Goal: Task Accomplishment & Management: Use online tool/utility

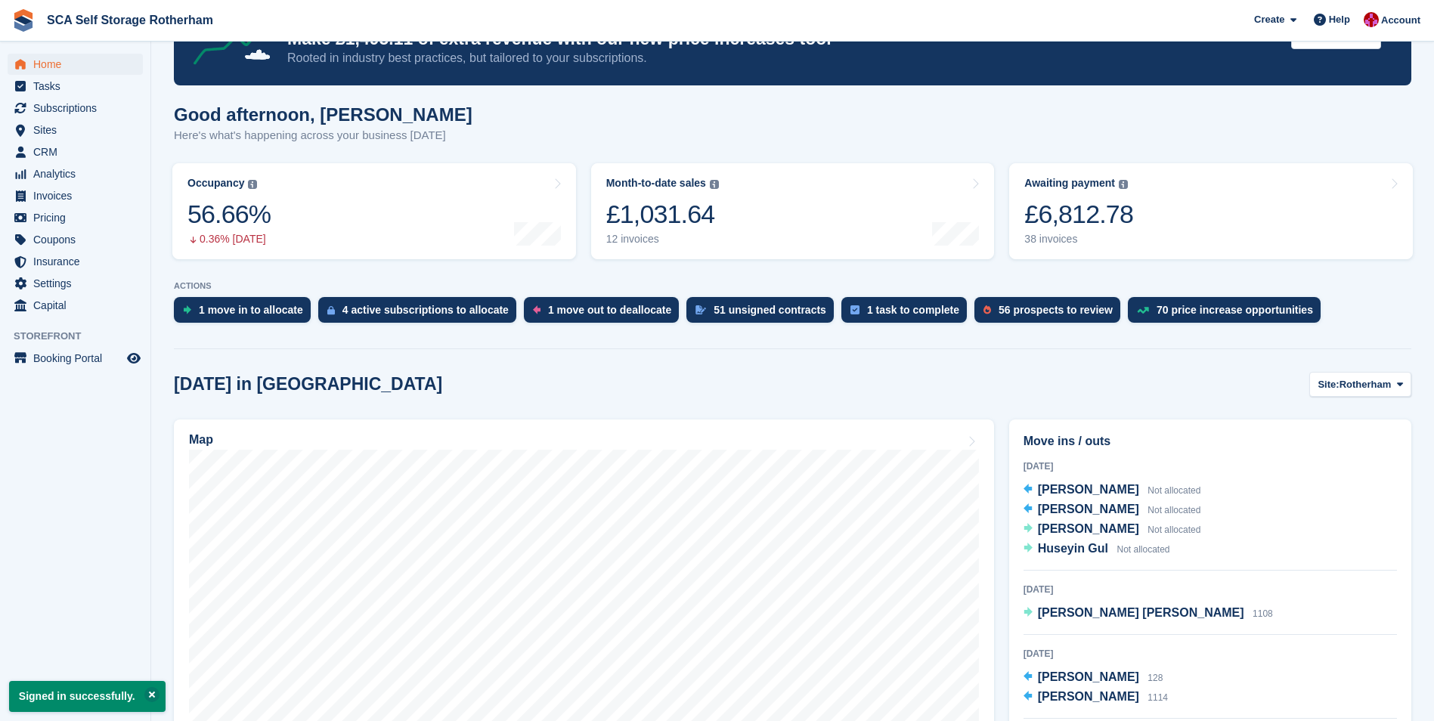
scroll to position [151, 0]
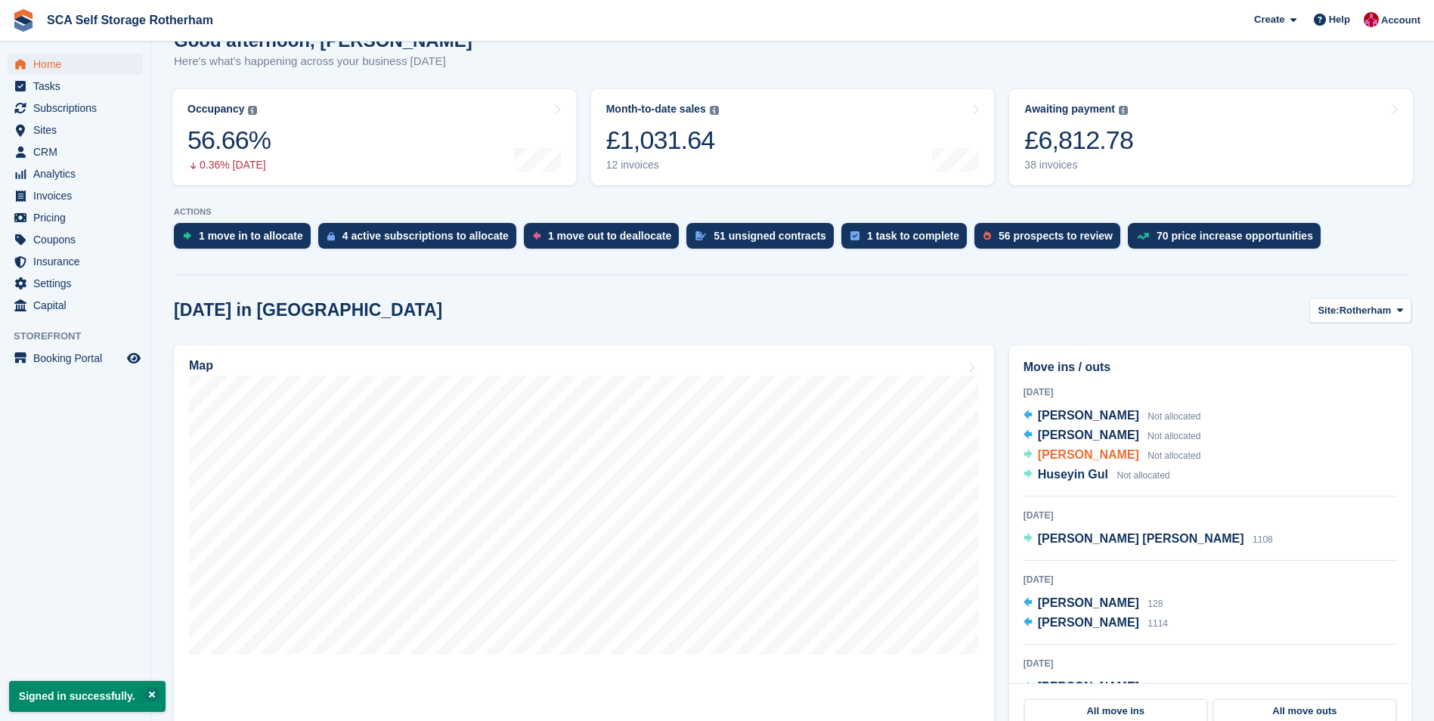
click at [1076, 456] on span "[PERSON_NAME]" at bounding box center [1088, 454] width 101 height 13
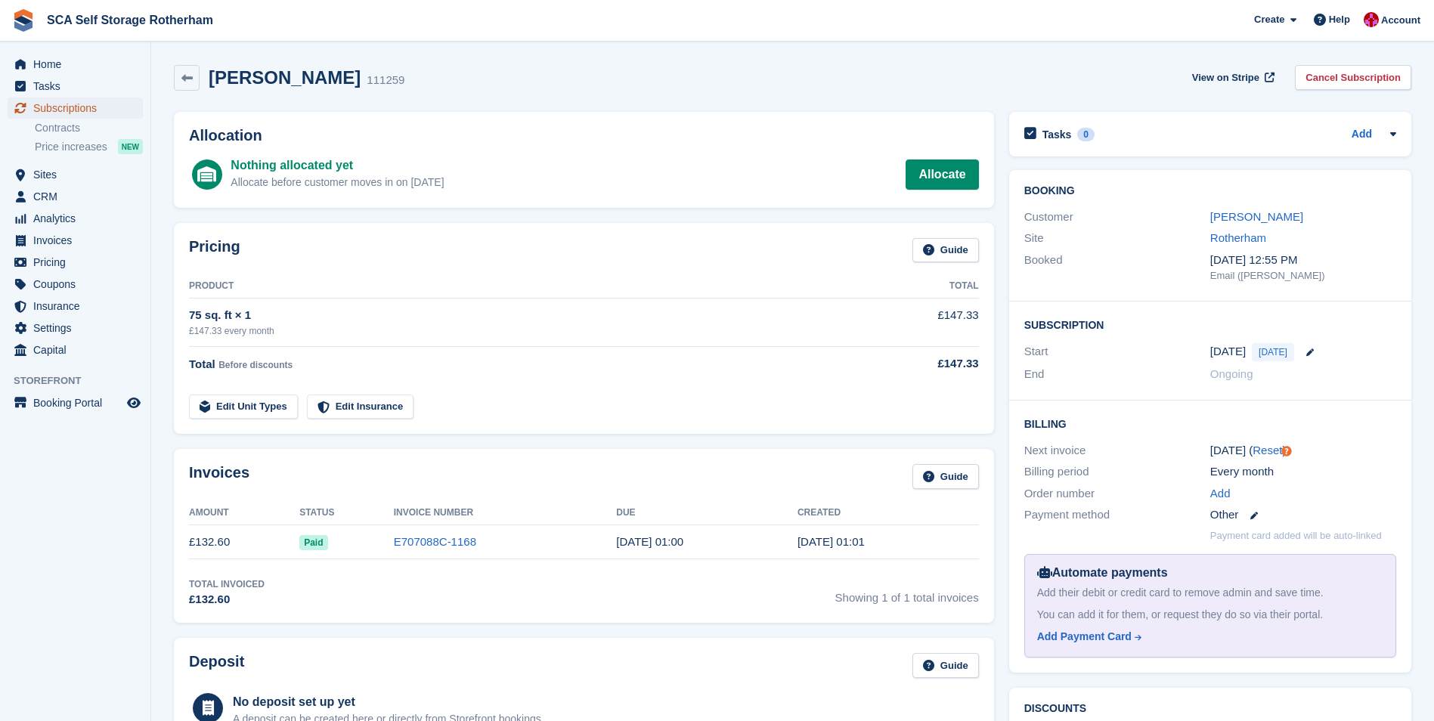
click at [97, 104] on span "Subscriptions" at bounding box center [78, 107] width 91 height 21
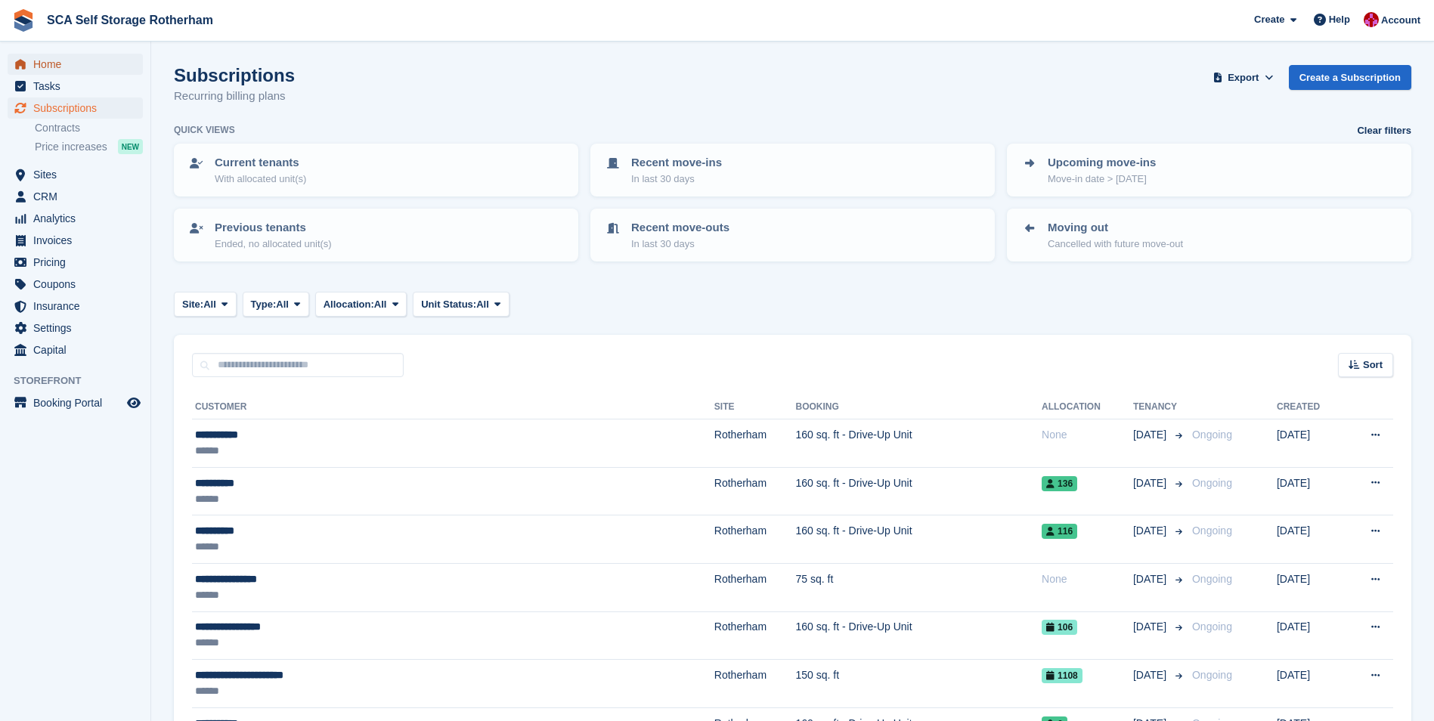
click at [91, 70] on span "Home" at bounding box center [78, 64] width 91 height 21
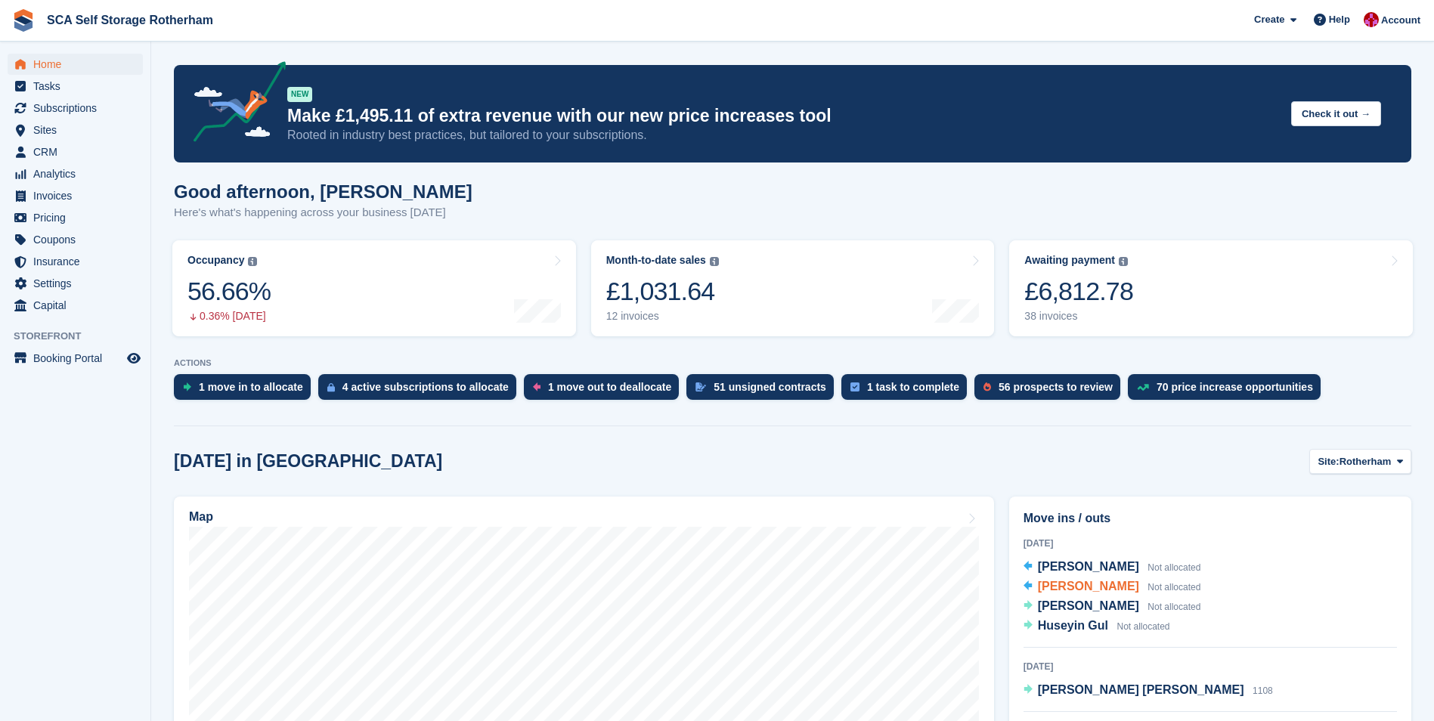
scroll to position [151, 0]
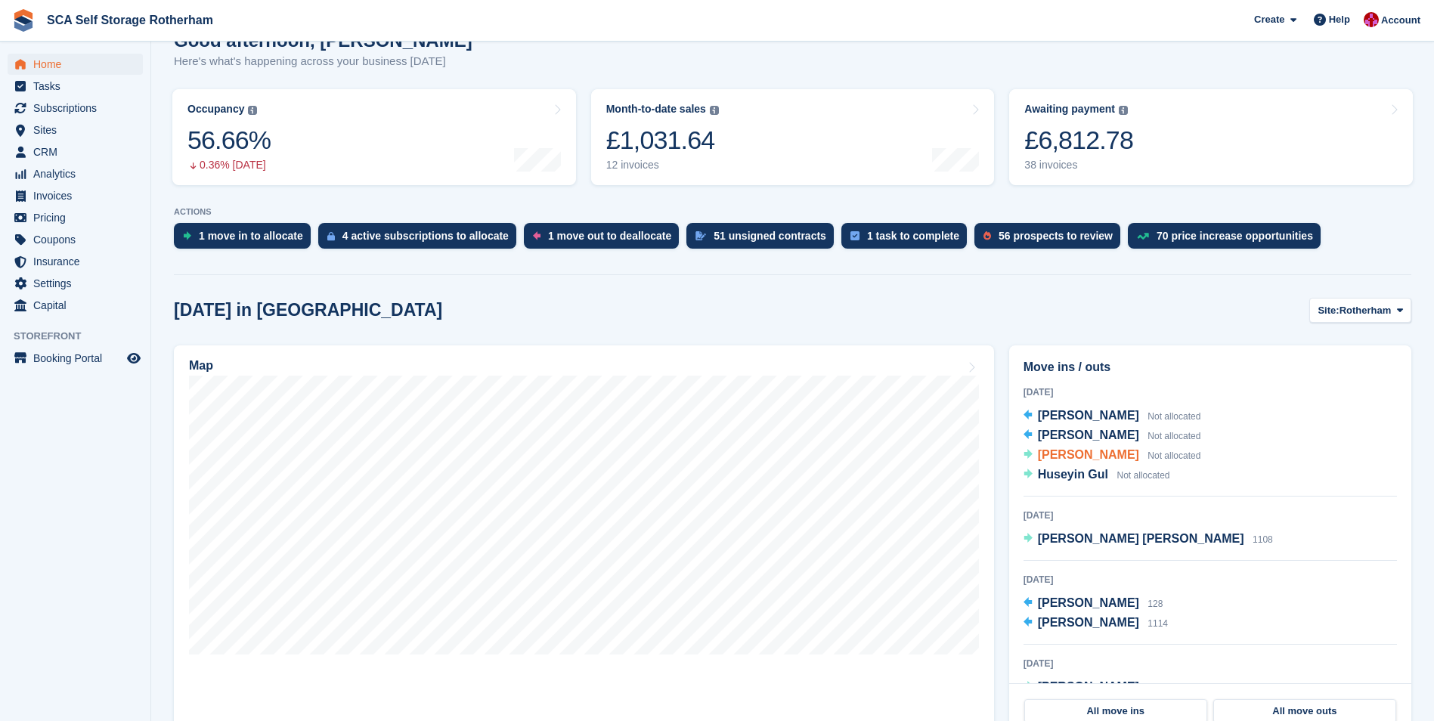
click at [1083, 452] on span "[PERSON_NAME]" at bounding box center [1088, 454] width 101 height 13
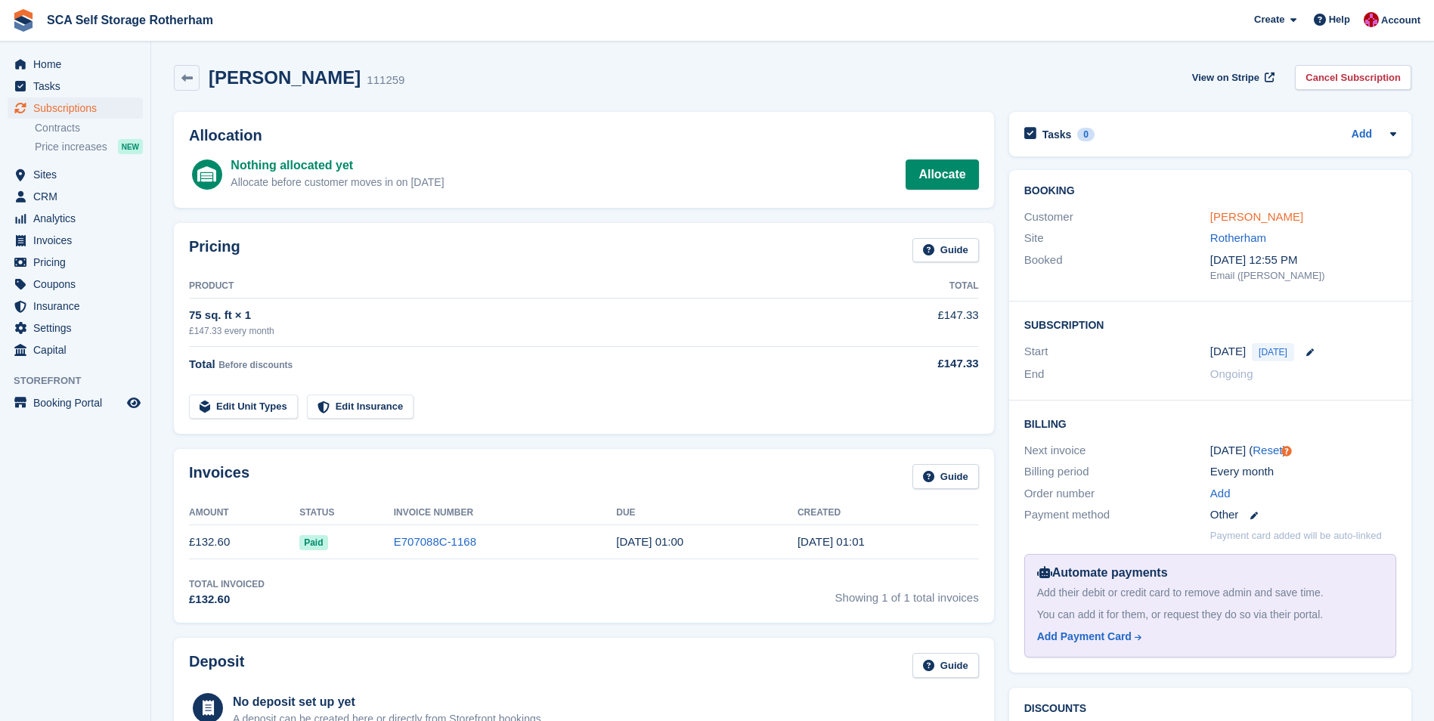
click at [1255, 215] on link "[PERSON_NAME]" at bounding box center [1256, 216] width 93 height 13
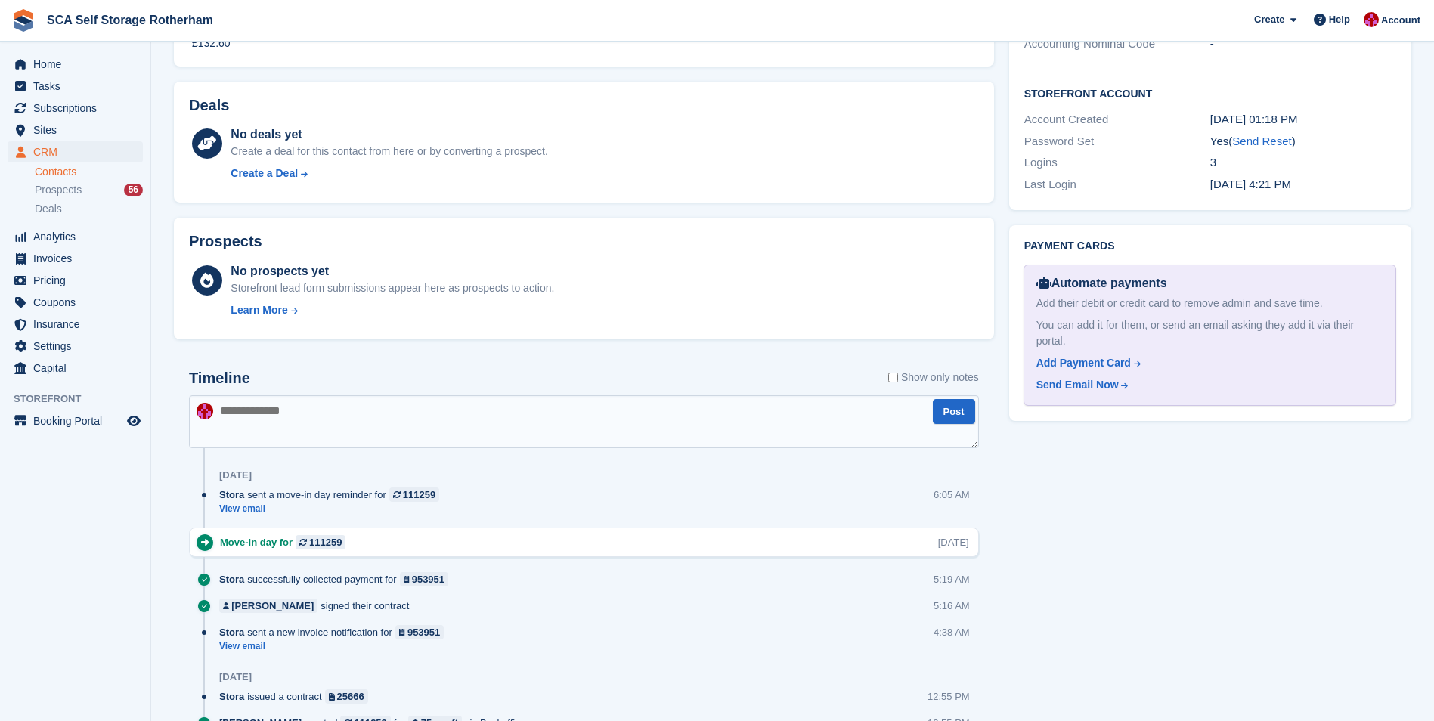
scroll to position [113, 0]
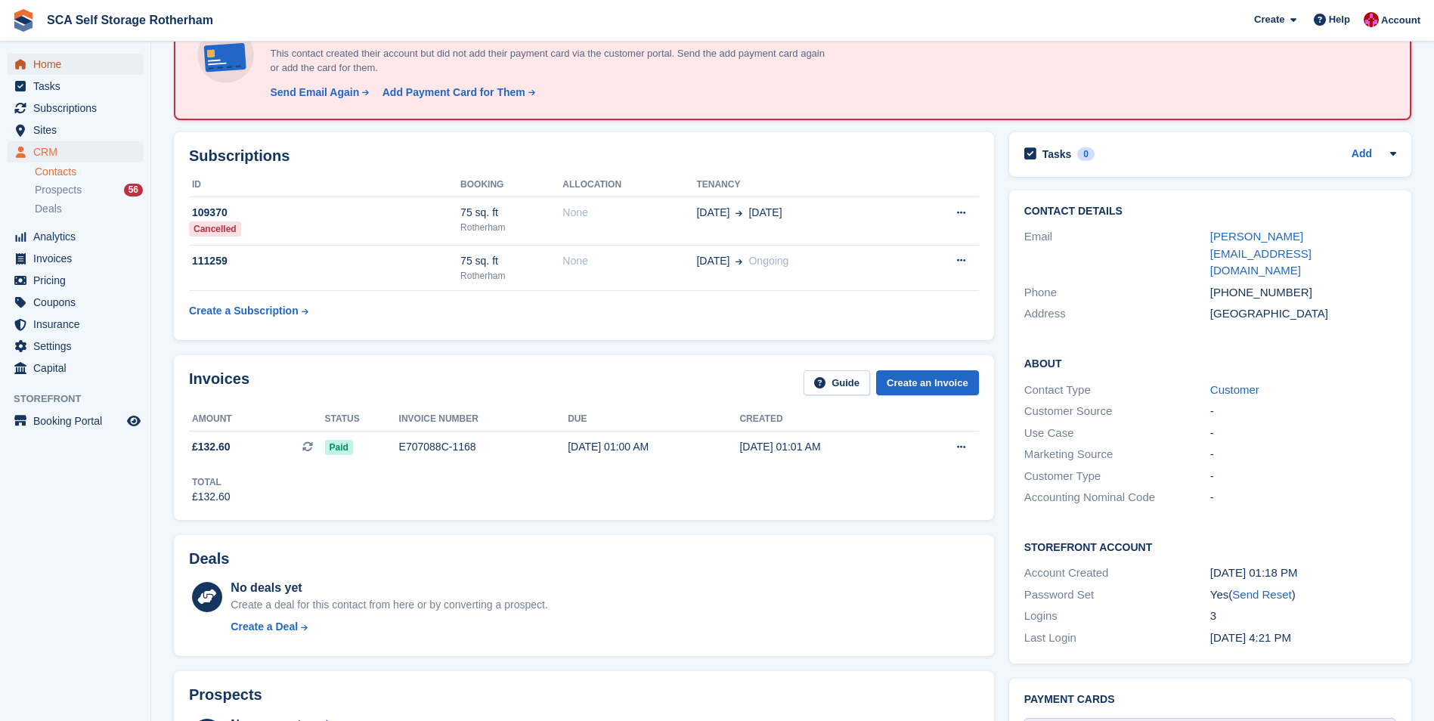
click at [74, 73] on span "Home" at bounding box center [78, 64] width 91 height 21
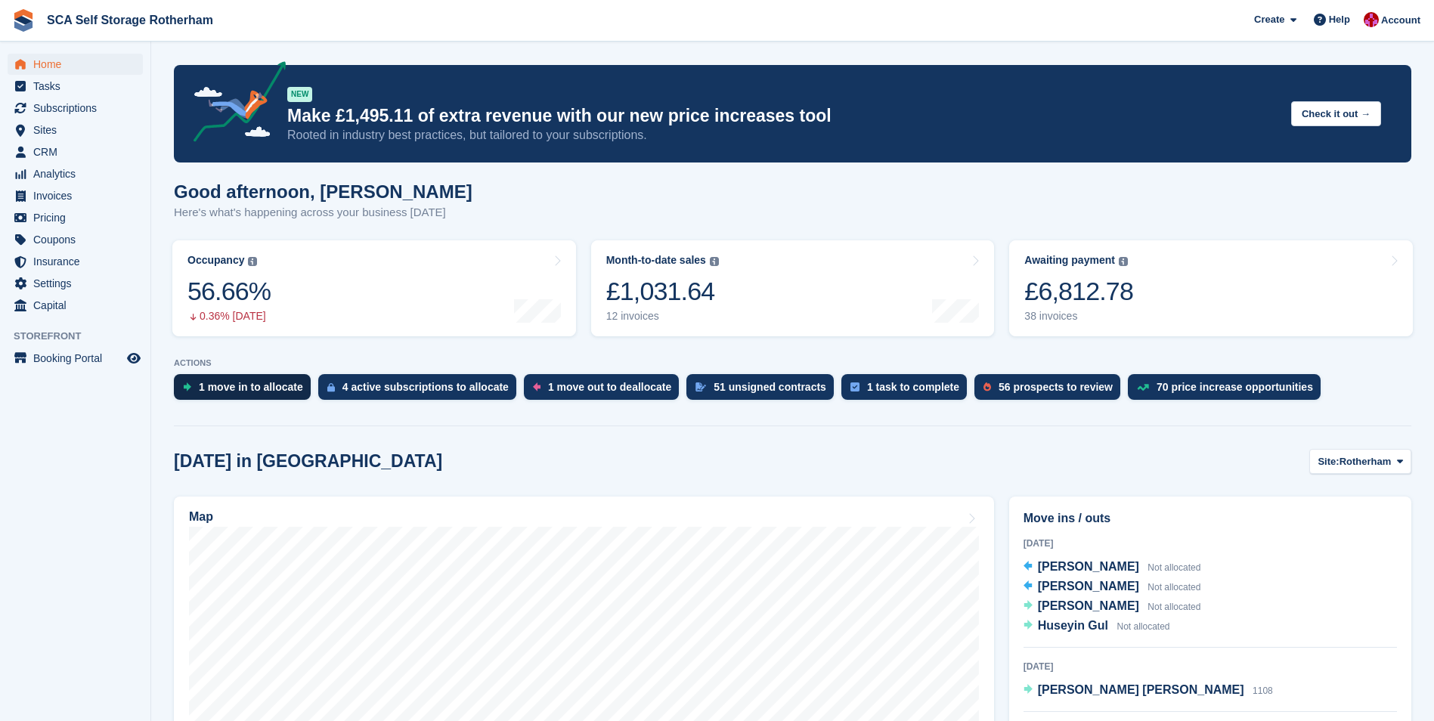
click at [267, 392] on div "1 move in to allocate" at bounding box center [251, 387] width 104 height 12
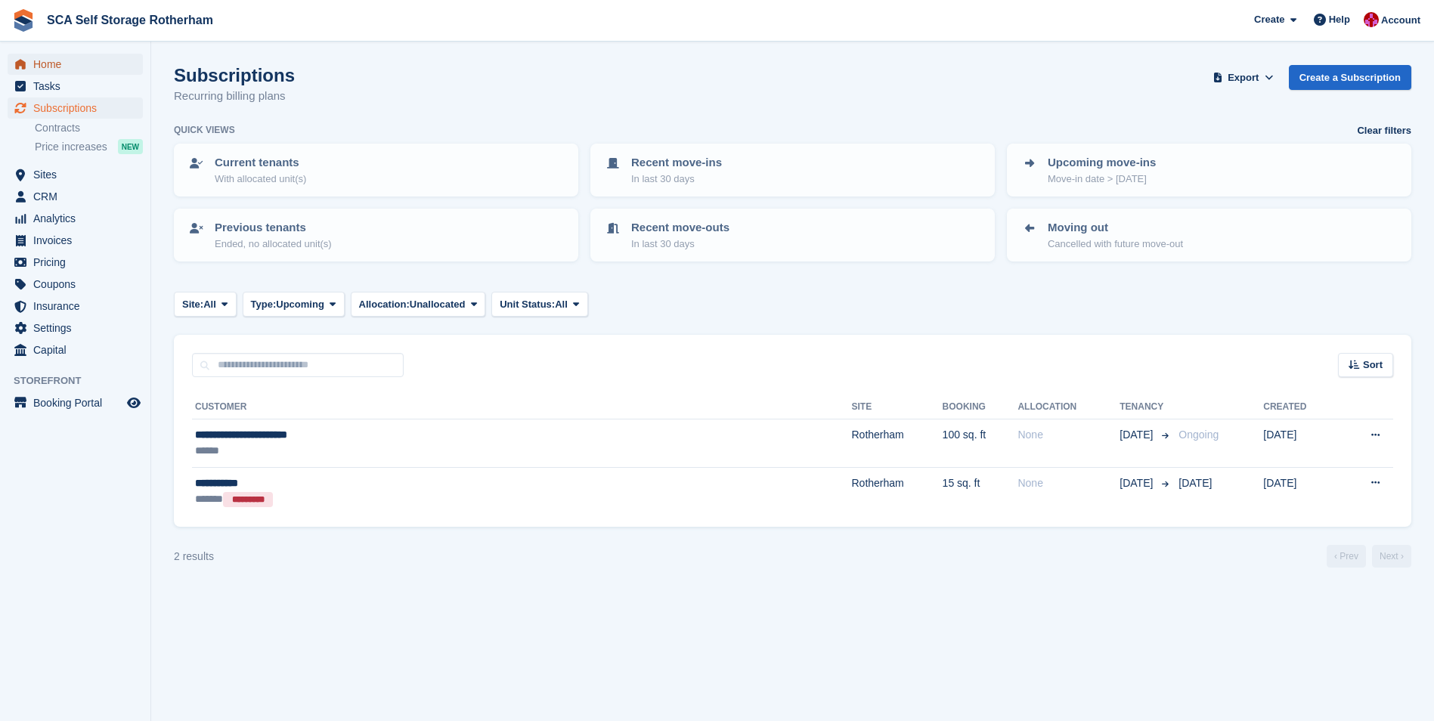
click at [69, 73] on span "Home" at bounding box center [78, 64] width 91 height 21
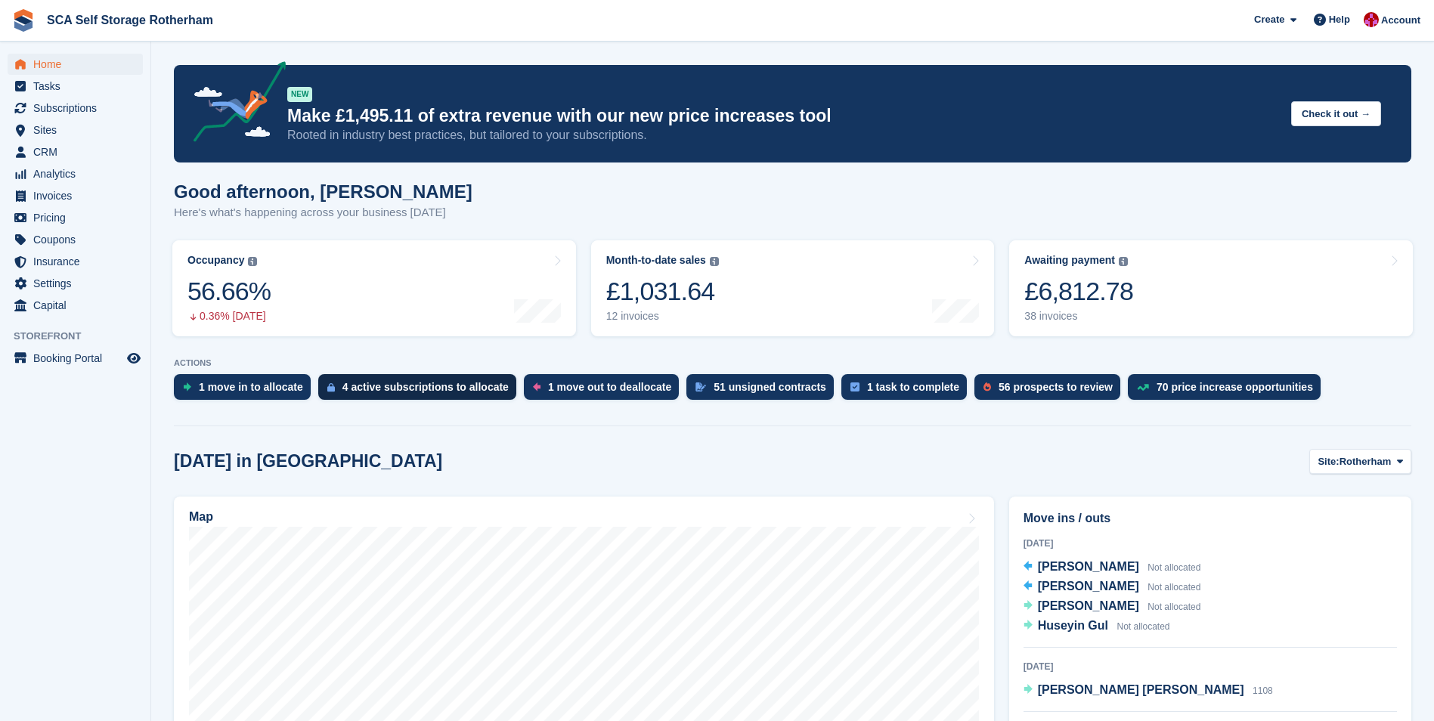
click at [449, 385] on div "4 active subscriptions to allocate" at bounding box center [425, 387] width 166 height 12
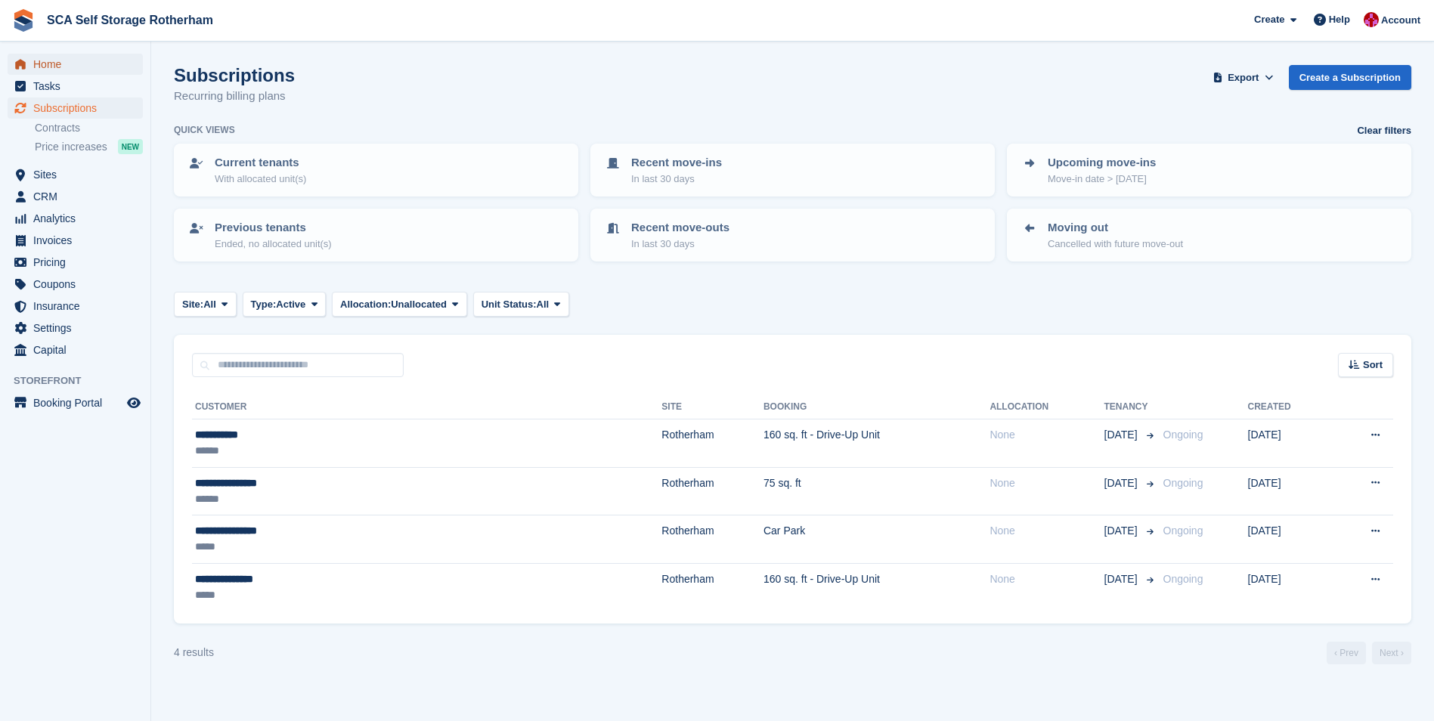
click at [82, 65] on span "Home" at bounding box center [78, 64] width 91 height 21
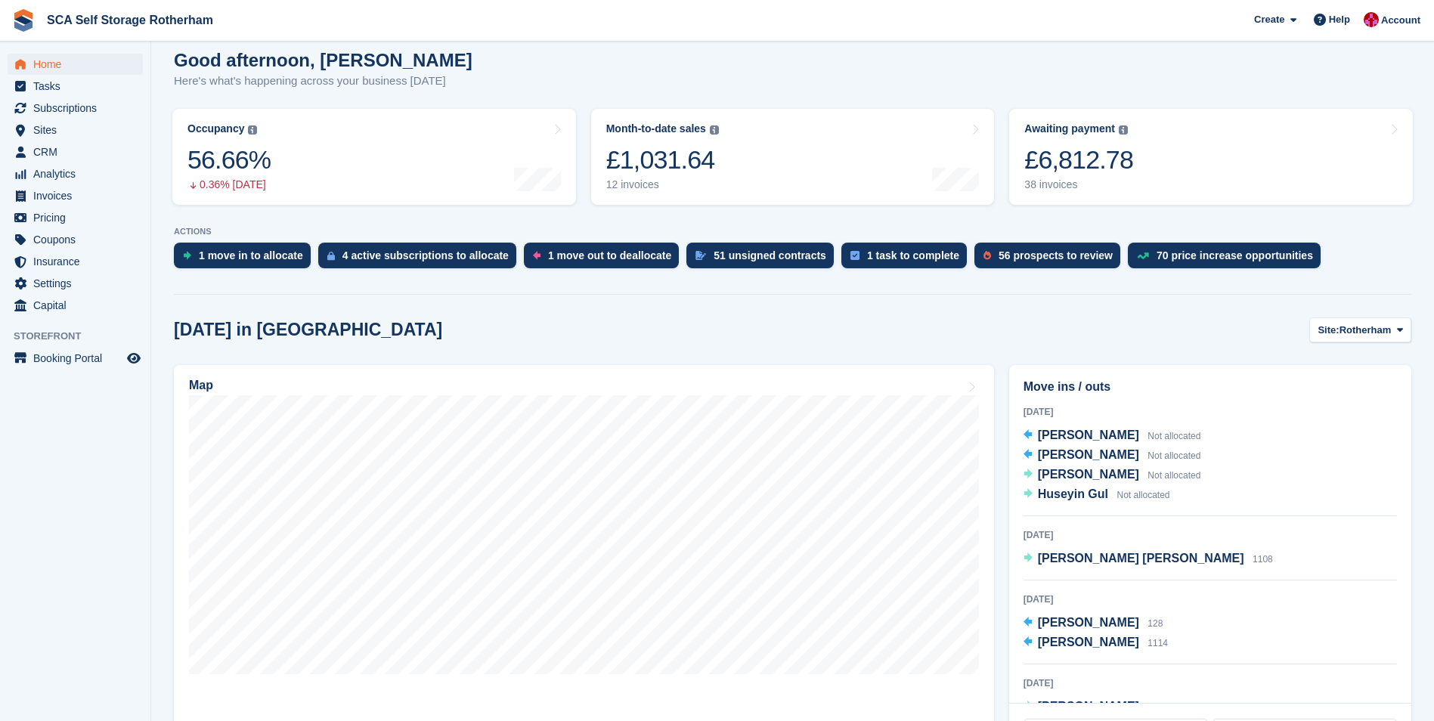
scroll to position [151, 0]
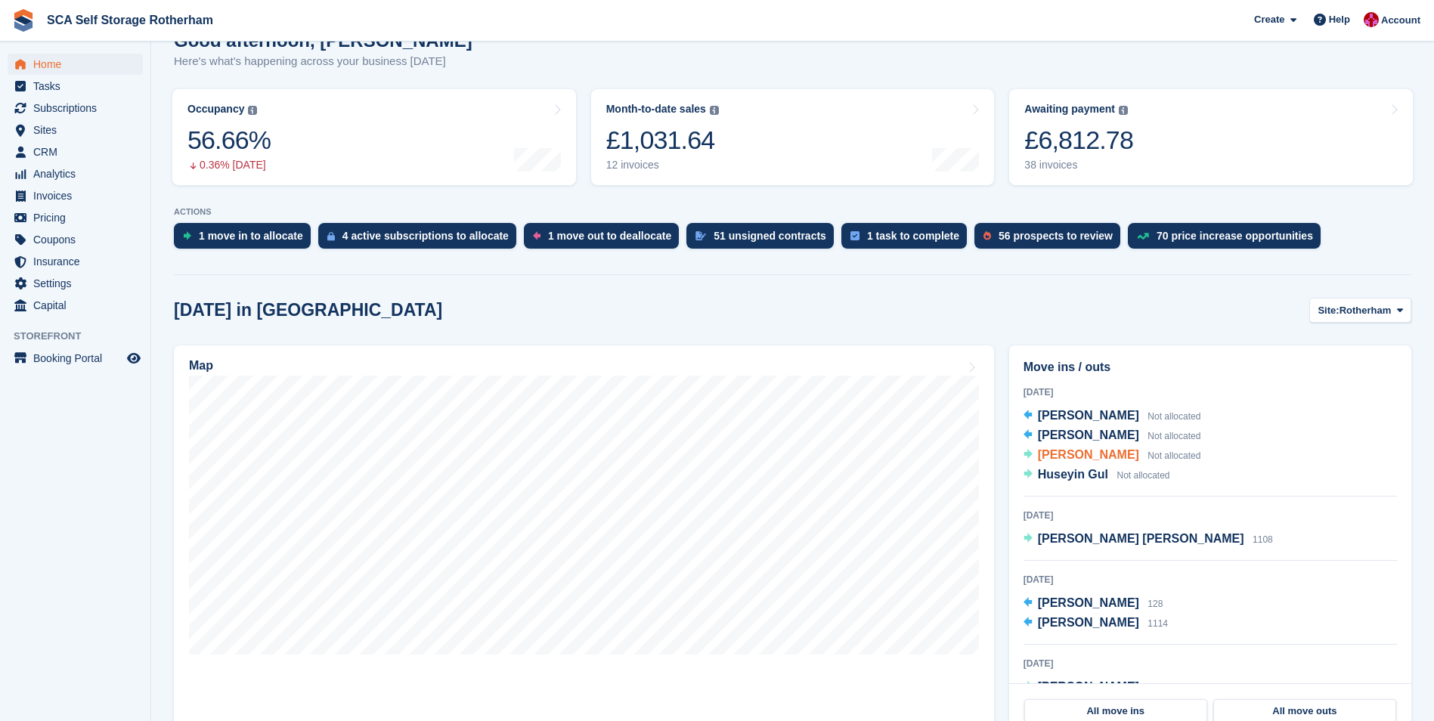
click at [1075, 459] on span "[PERSON_NAME]" at bounding box center [1088, 454] width 101 height 13
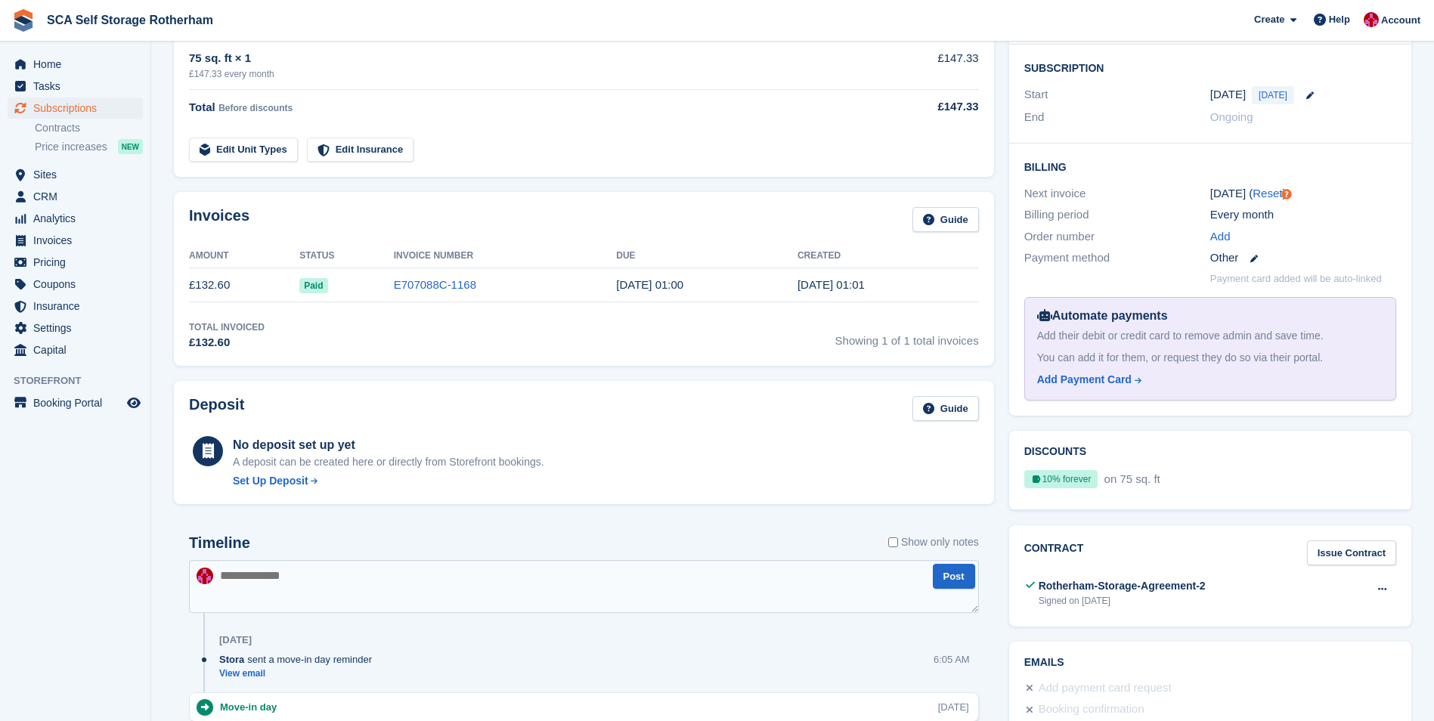
scroll to position [118, 0]
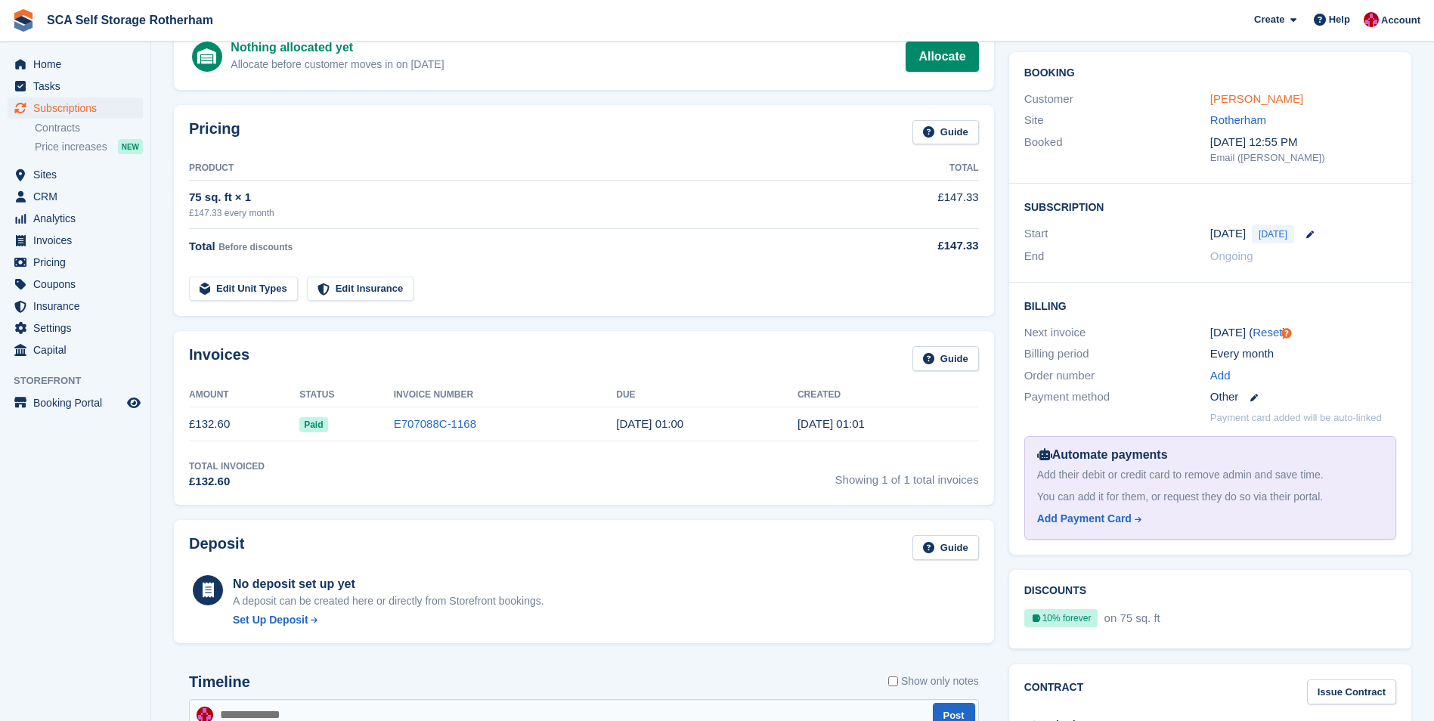
click at [1261, 102] on link "[PERSON_NAME]" at bounding box center [1256, 98] width 93 height 13
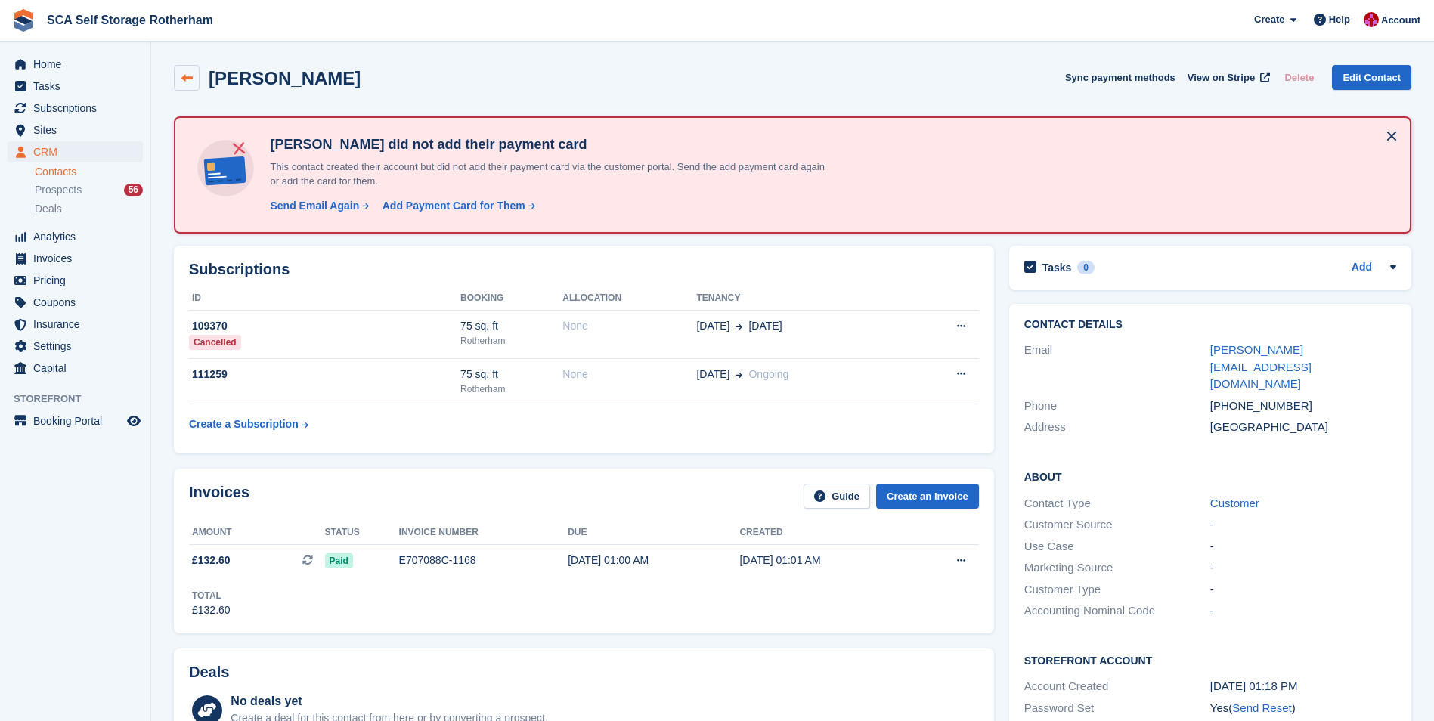
click at [178, 76] on link at bounding box center [187, 78] width 26 height 26
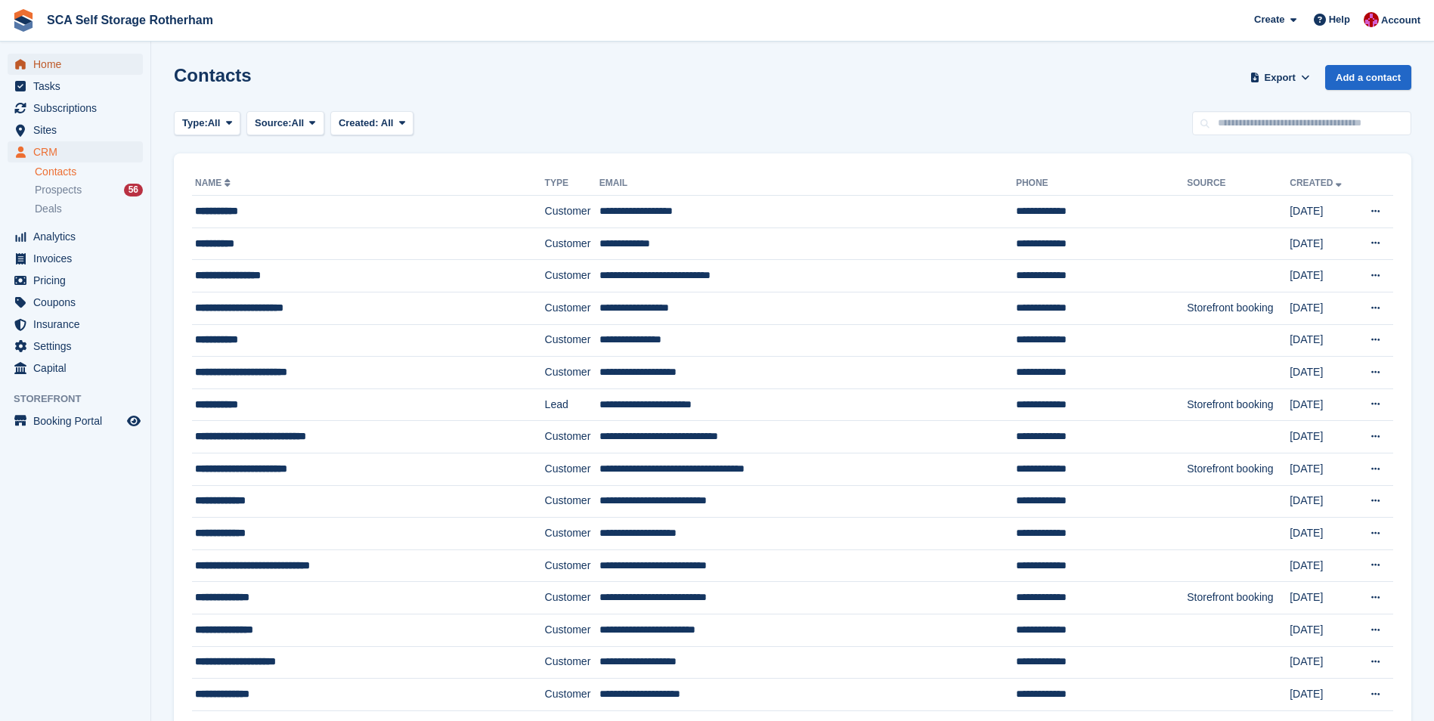
click at [79, 64] on span "Home" at bounding box center [78, 64] width 91 height 21
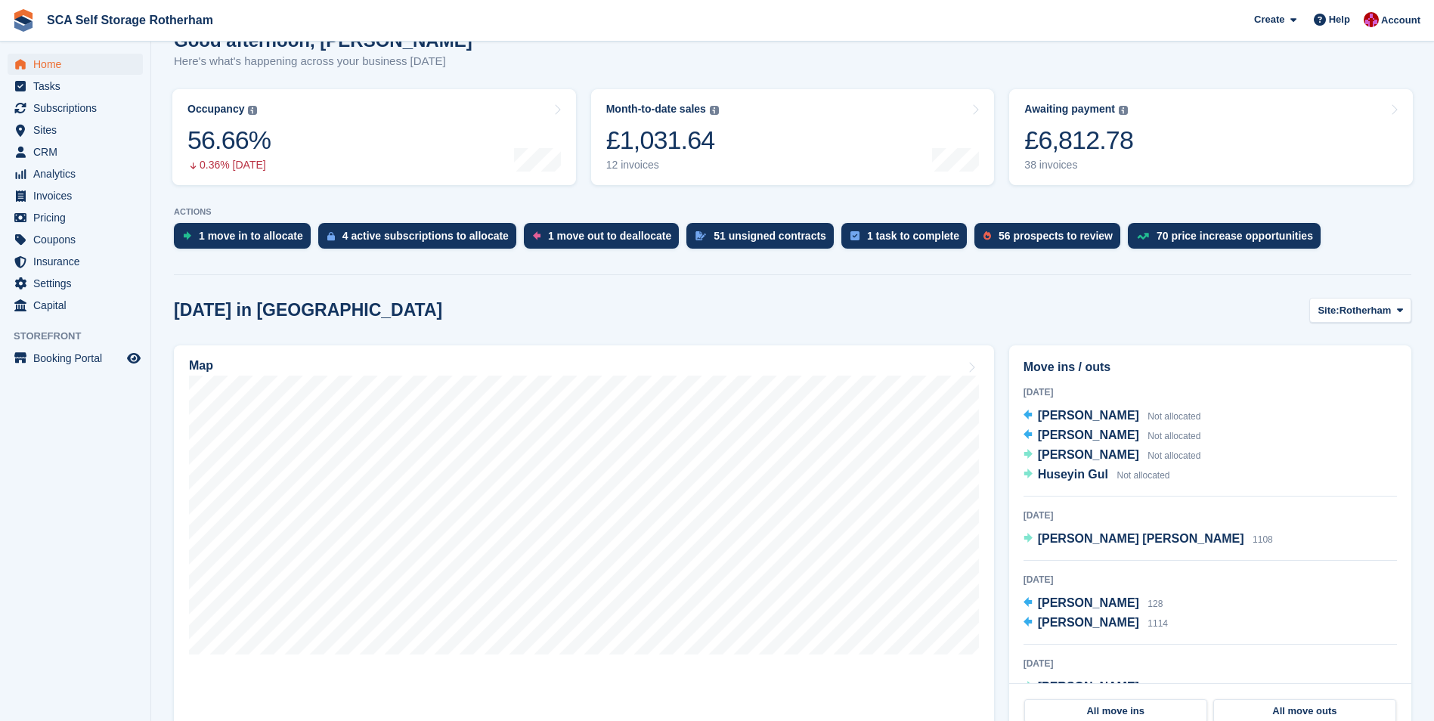
scroll to position [453, 0]
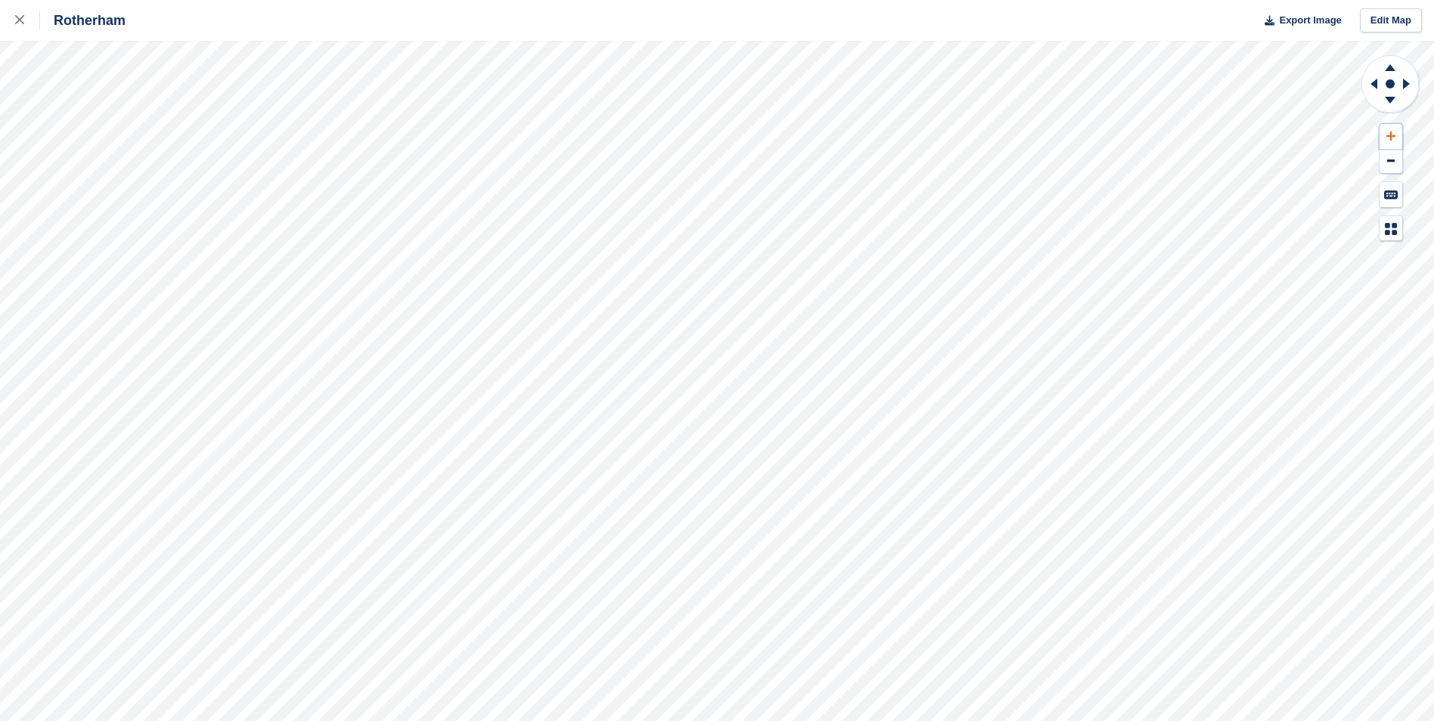
click at [1395, 138] on button at bounding box center [1390, 136] width 23 height 25
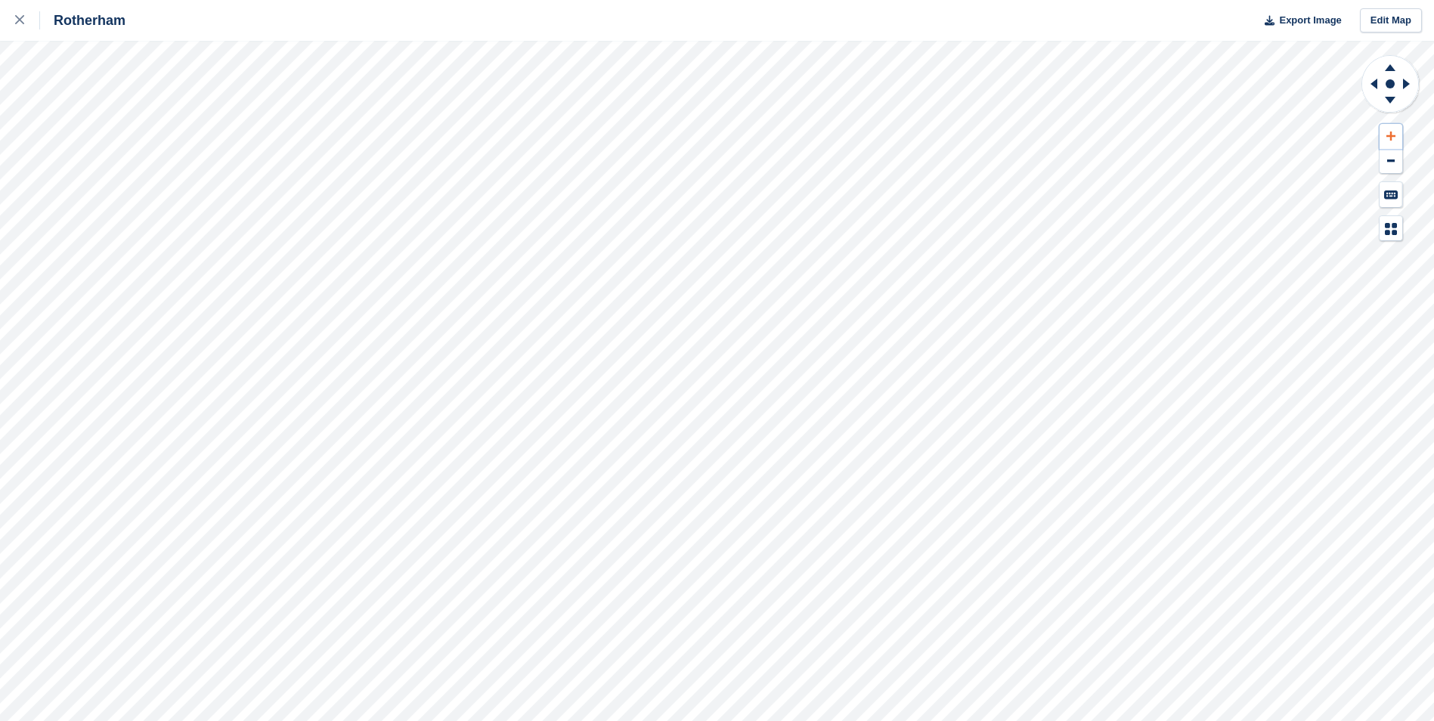
click at [1395, 138] on button at bounding box center [1390, 136] width 23 height 25
click at [1372, 85] on icon at bounding box center [1373, 84] width 7 height 11
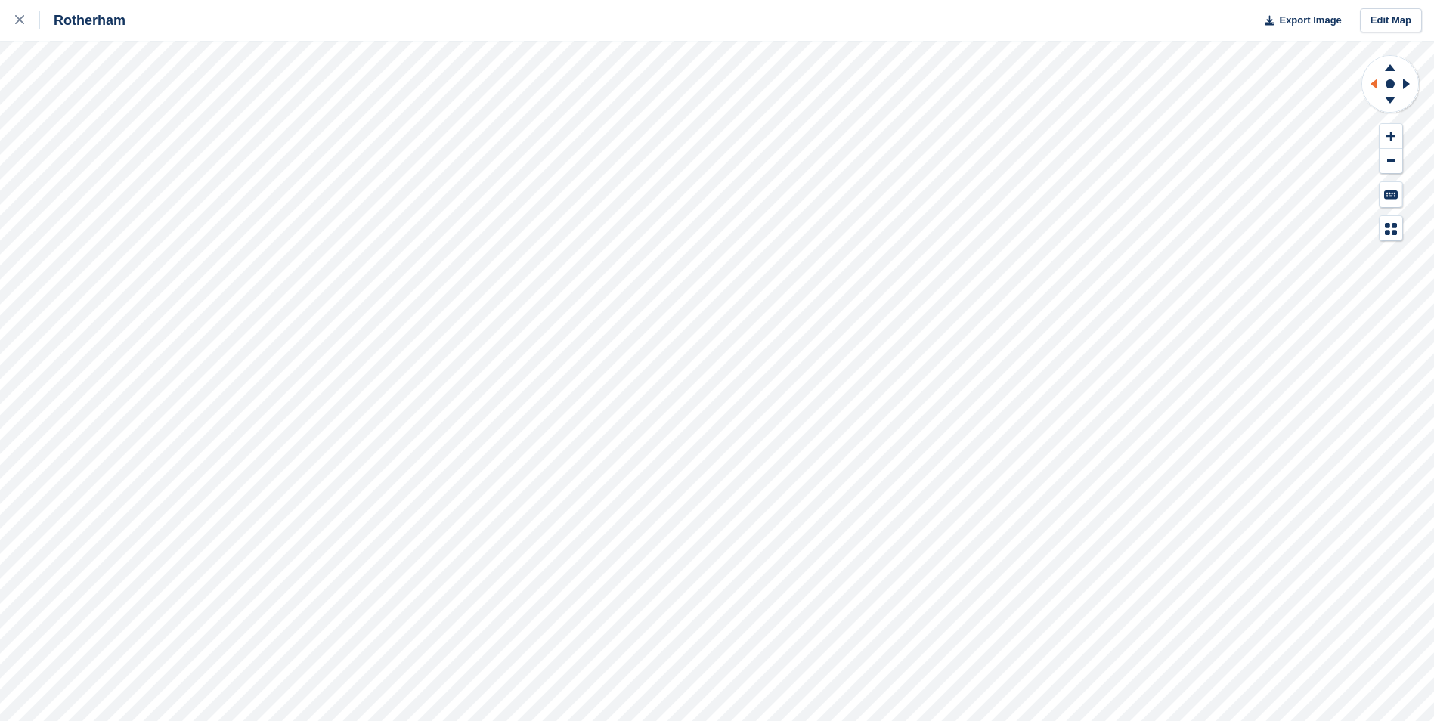
click at [1372, 85] on icon at bounding box center [1373, 84] width 7 height 11
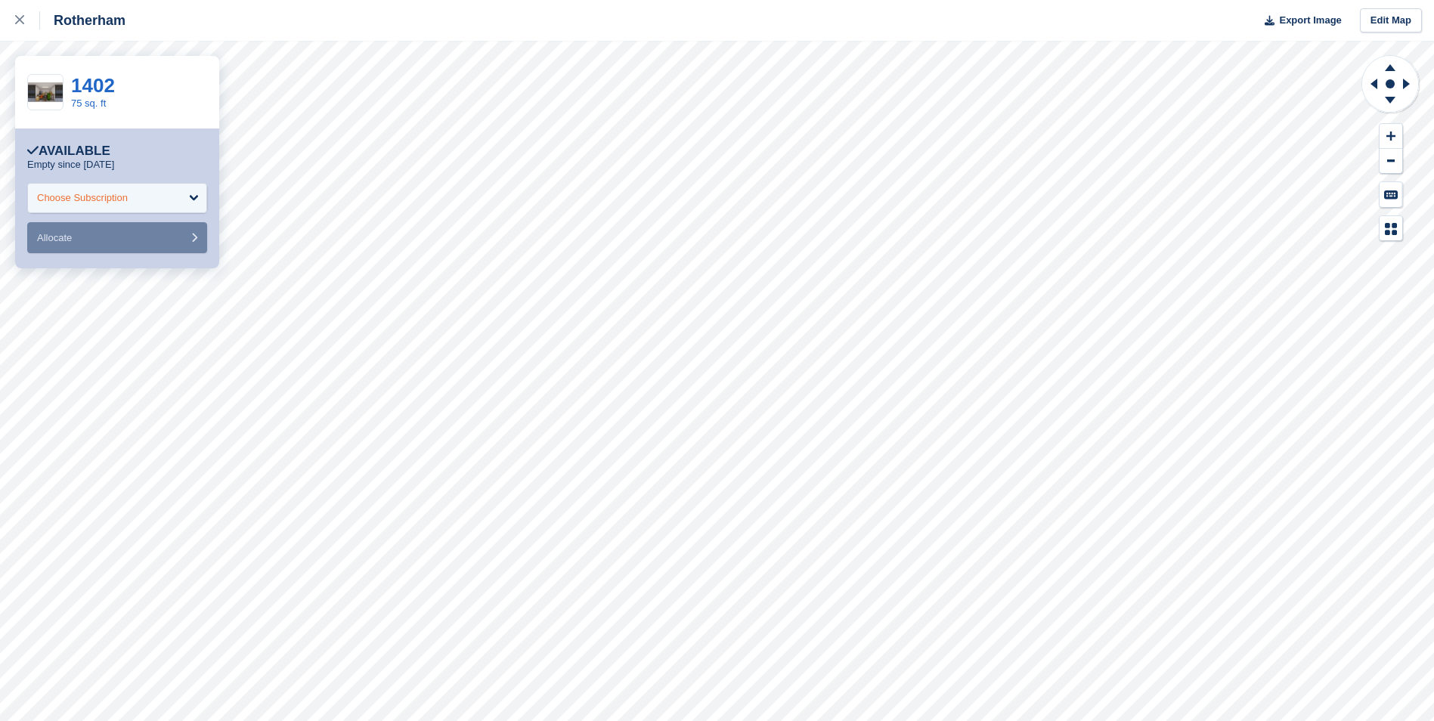
click at [140, 198] on div "Choose Subscription" at bounding box center [117, 198] width 180 height 30
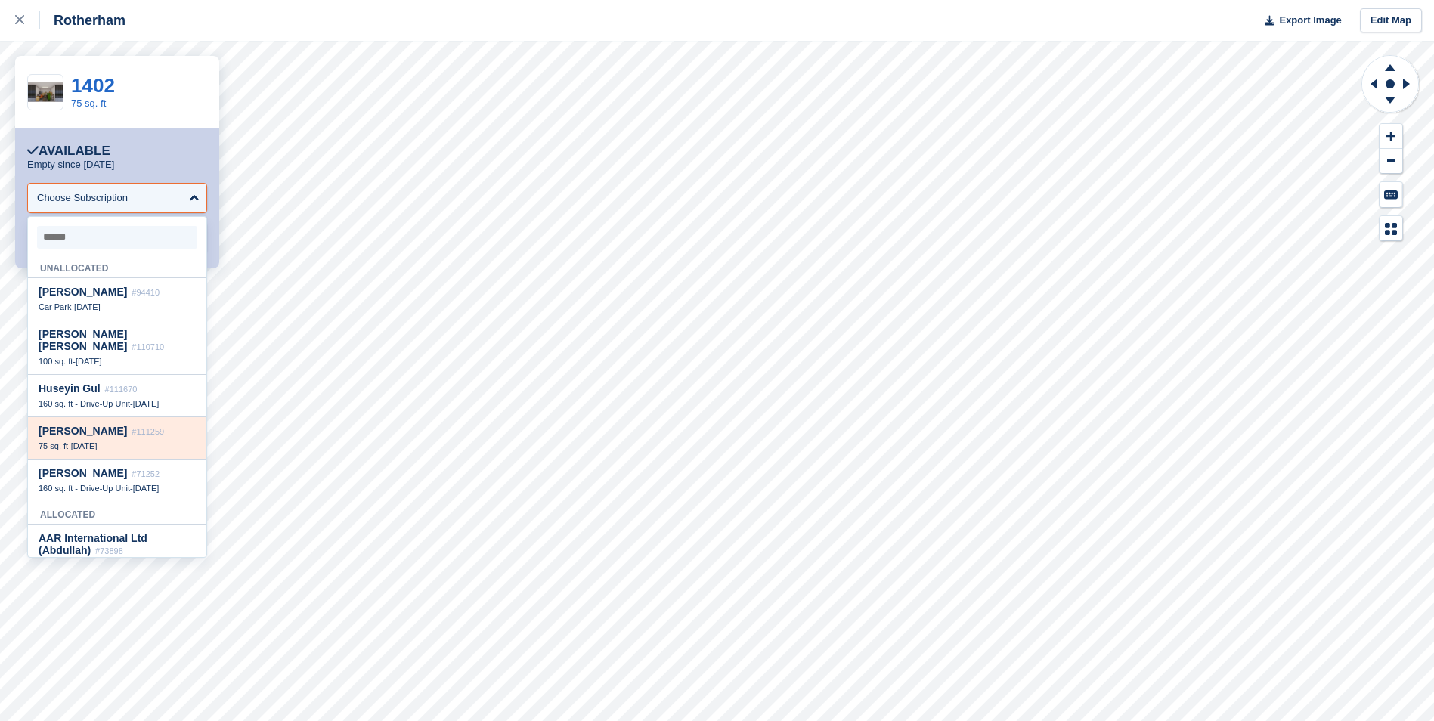
click at [158, 432] on span "#111259" at bounding box center [148, 431] width 32 height 9
select select "******"
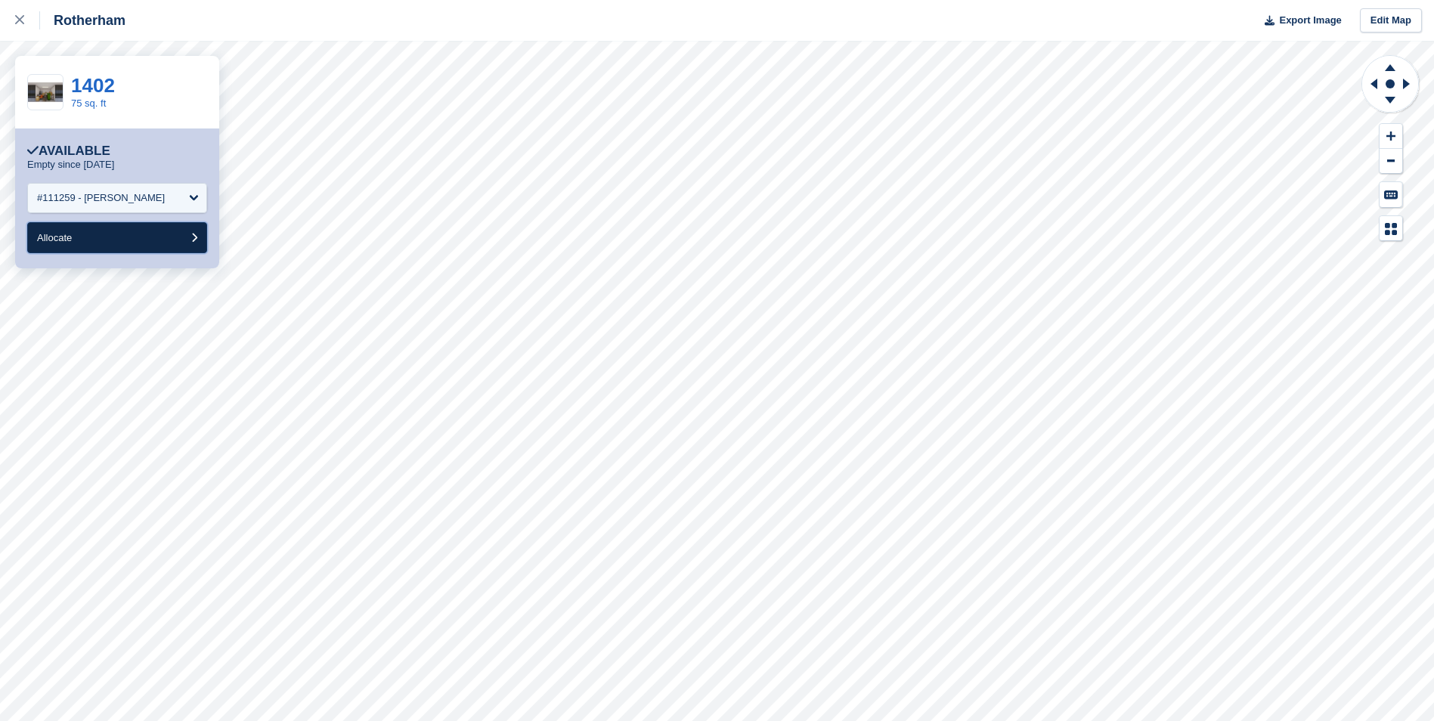
click at [141, 238] on button "Allocate" at bounding box center [117, 237] width 180 height 31
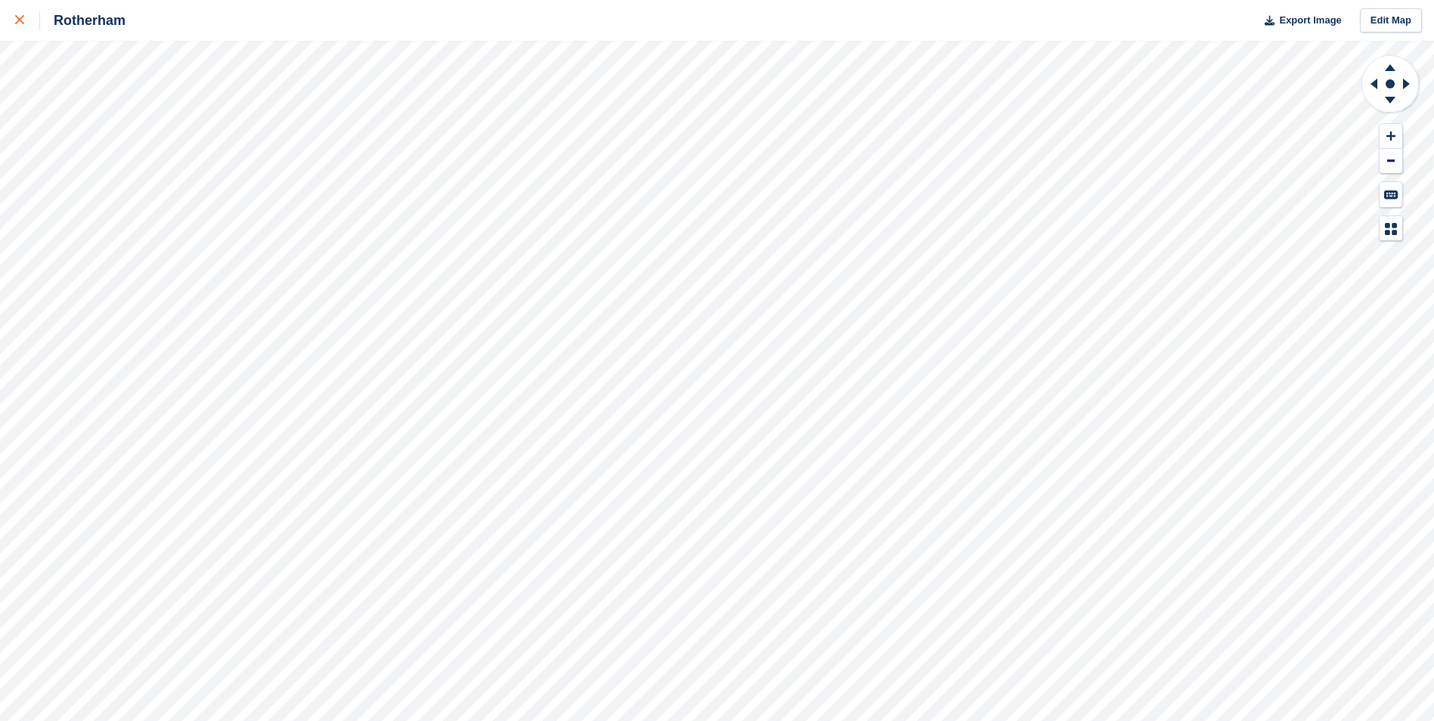
click at [23, 21] on icon at bounding box center [19, 19] width 9 height 9
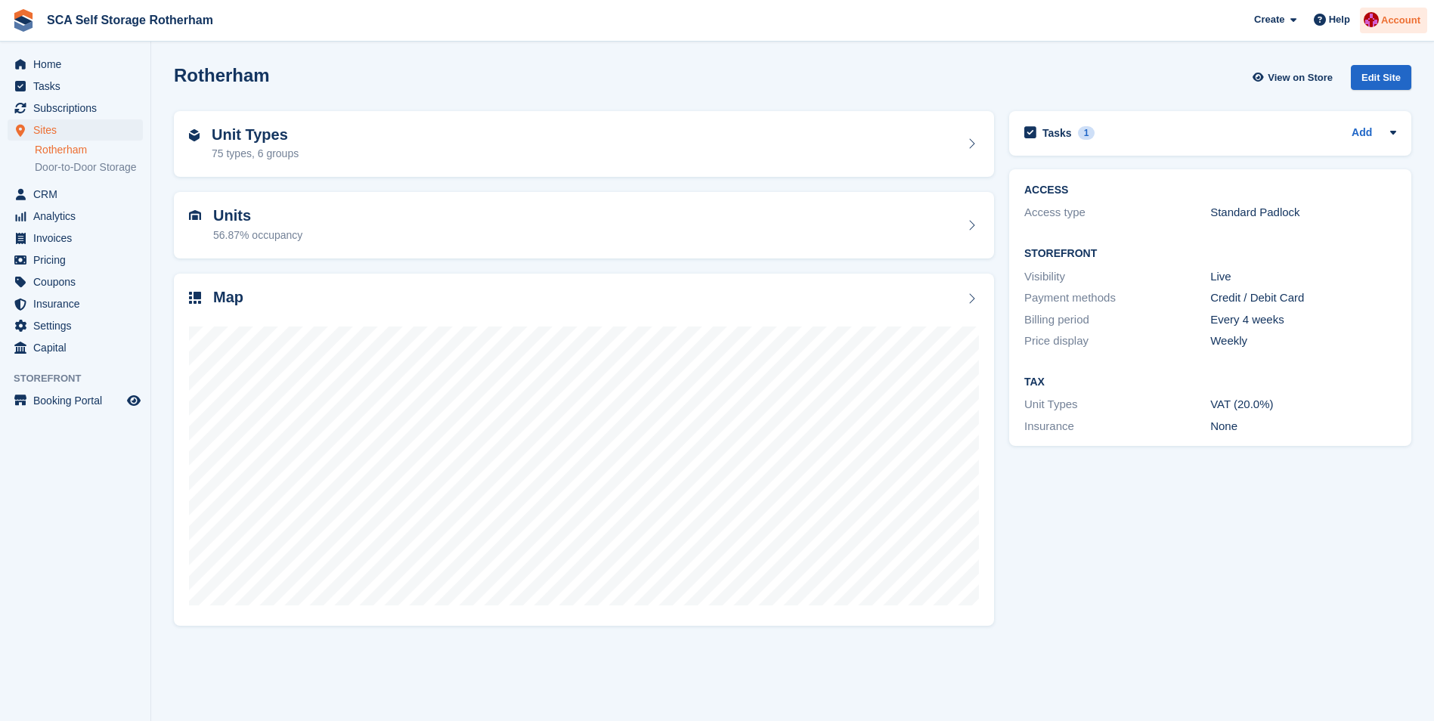
click at [1379, 29] on div at bounding box center [1370, 22] width 15 height 20
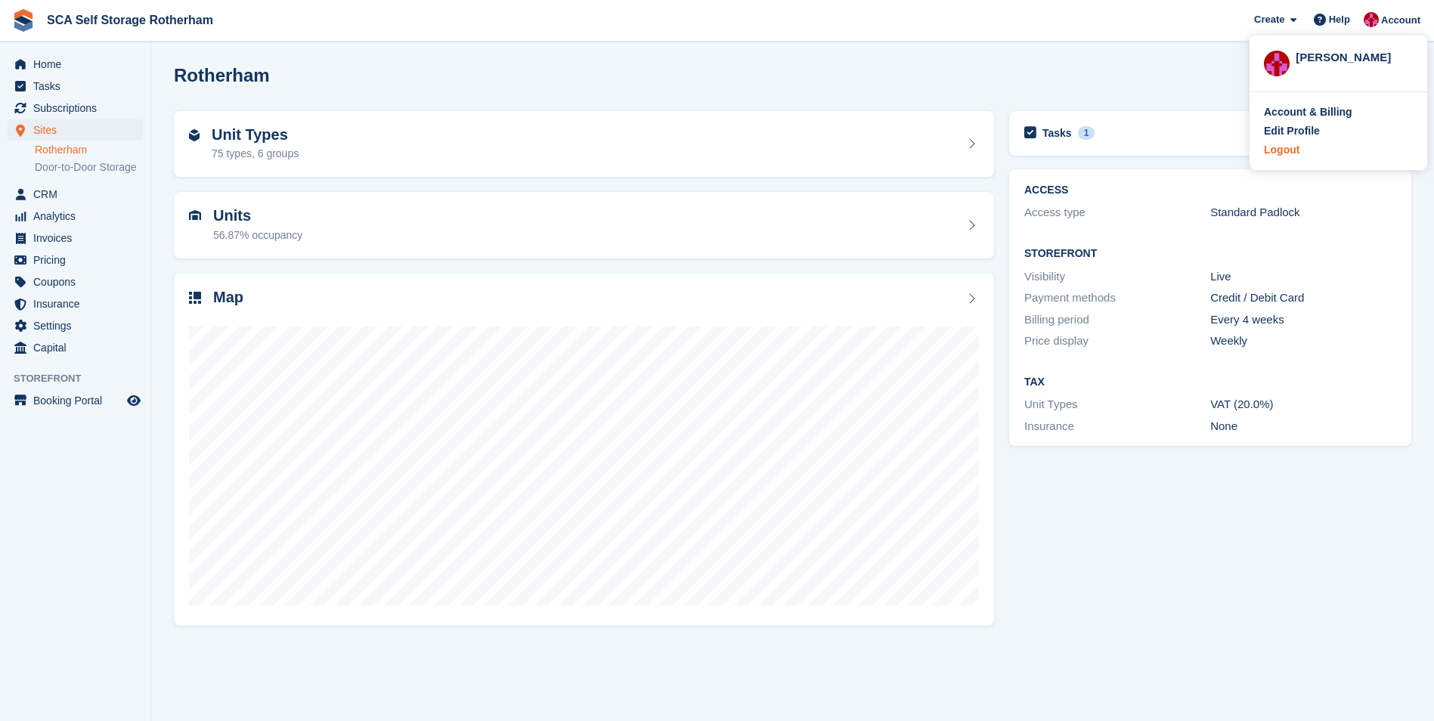
click at [1296, 146] on div "Logout" at bounding box center [1282, 150] width 36 height 16
